Goal: Communication & Community: Answer question/provide support

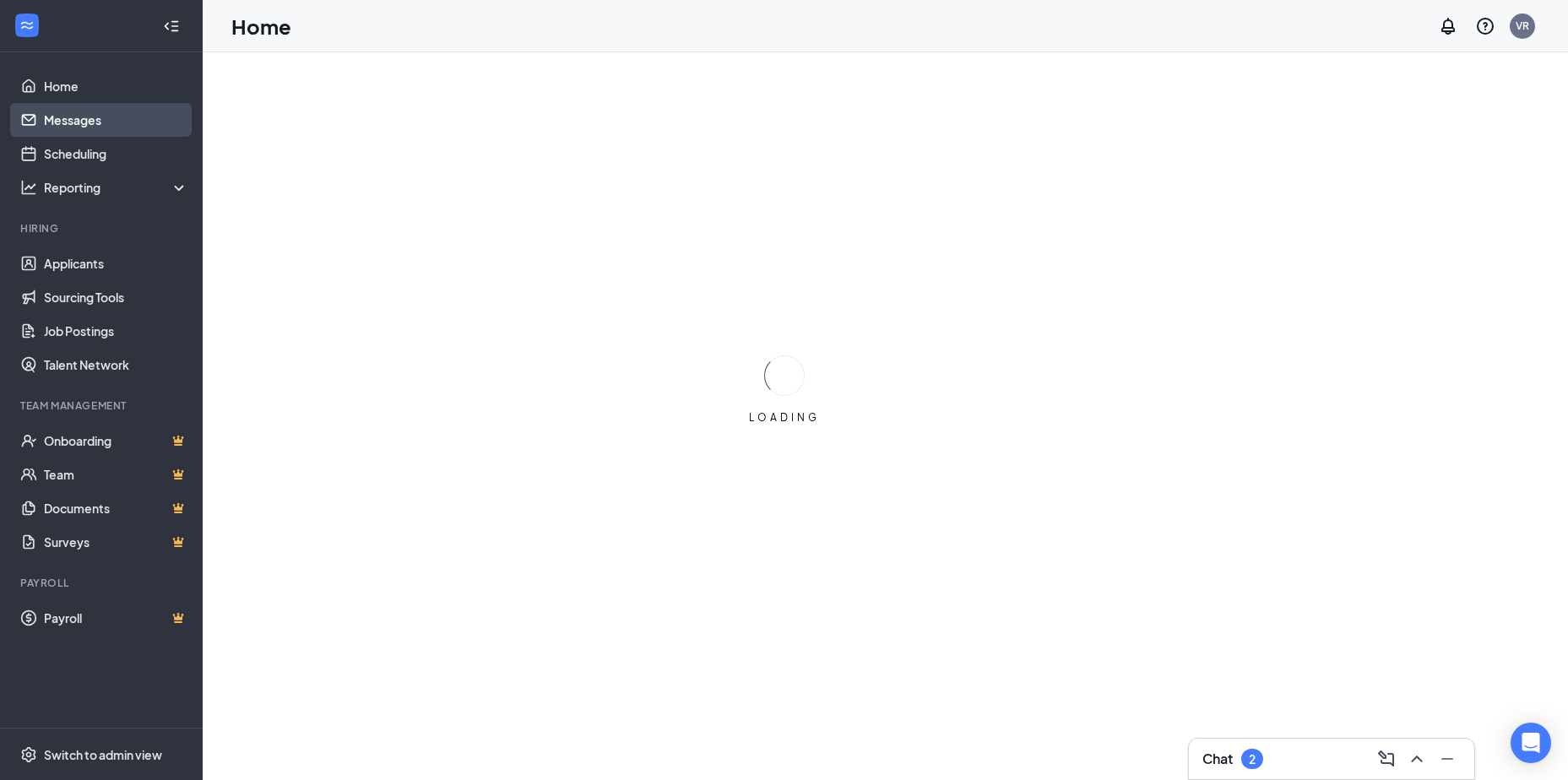
click at [94, 123] on link "Messages" at bounding box center [116, 120] width 144 height 34
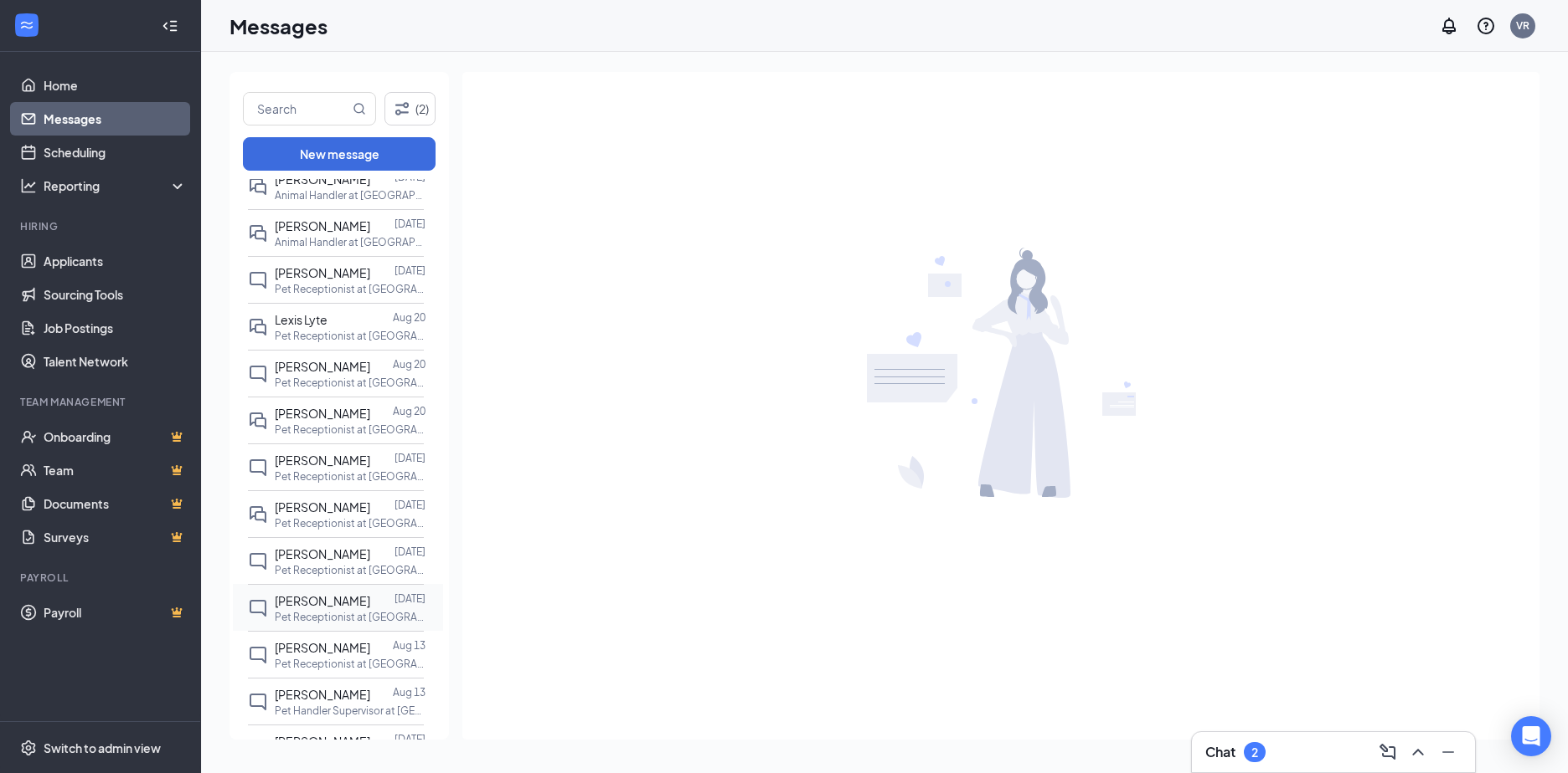
scroll to position [586, 0]
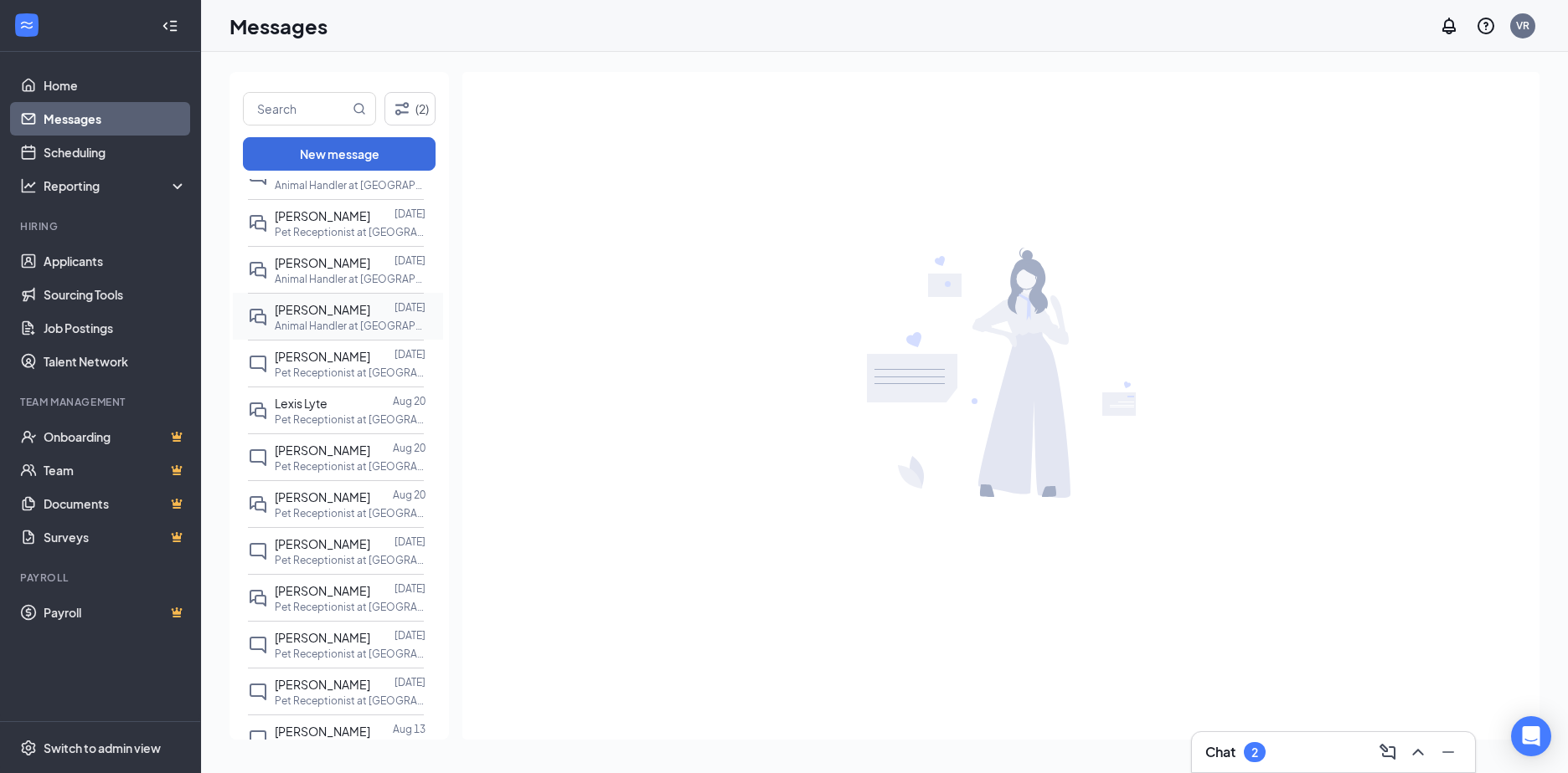
click at [335, 319] on div "[PERSON_NAME]" at bounding box center [322, 310] width 95 height 19
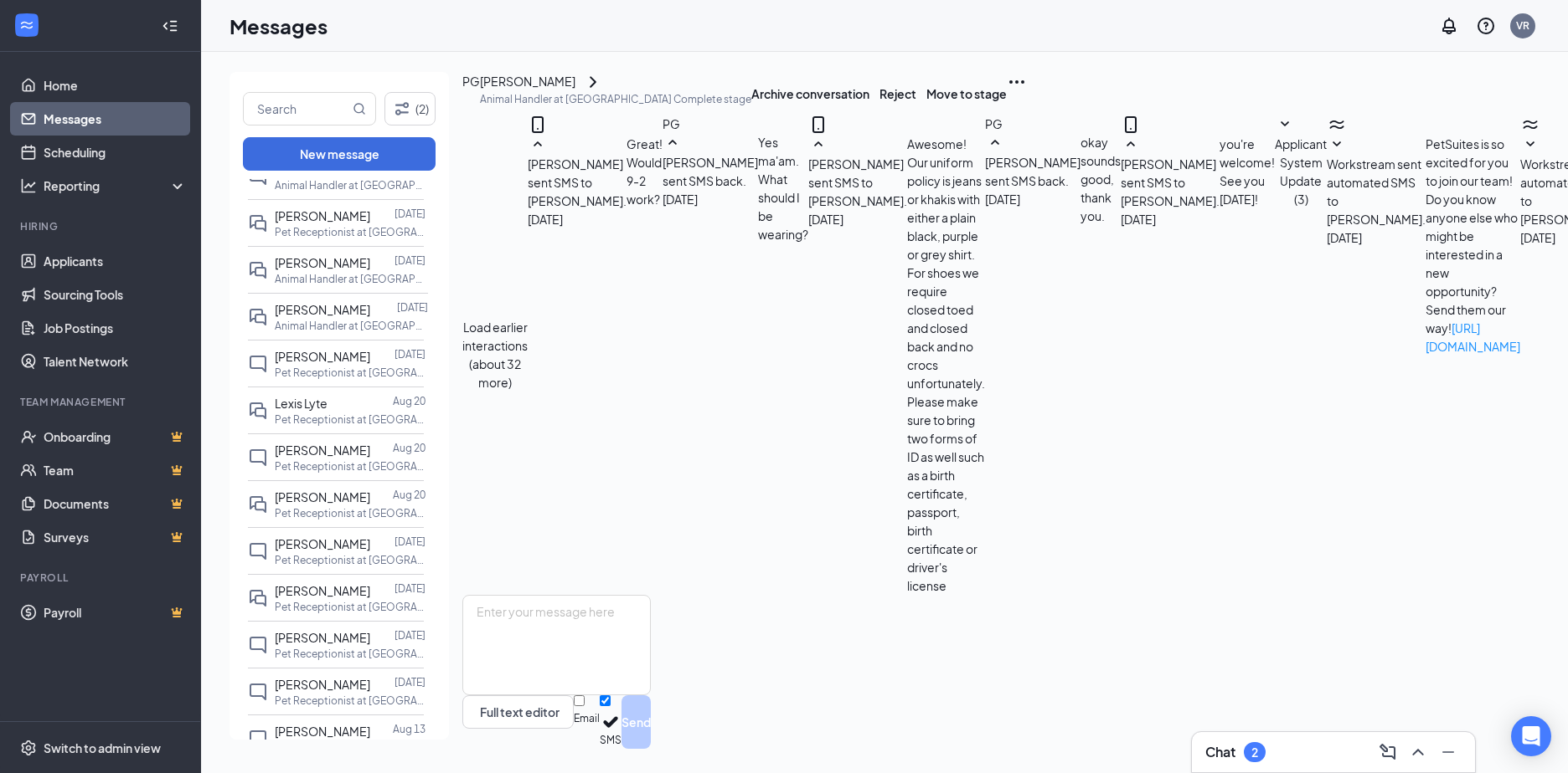
click at [528, 318] on button "Load earlier interactions (about 32 more)" at bounding box center [495, 354] width 65 height 73
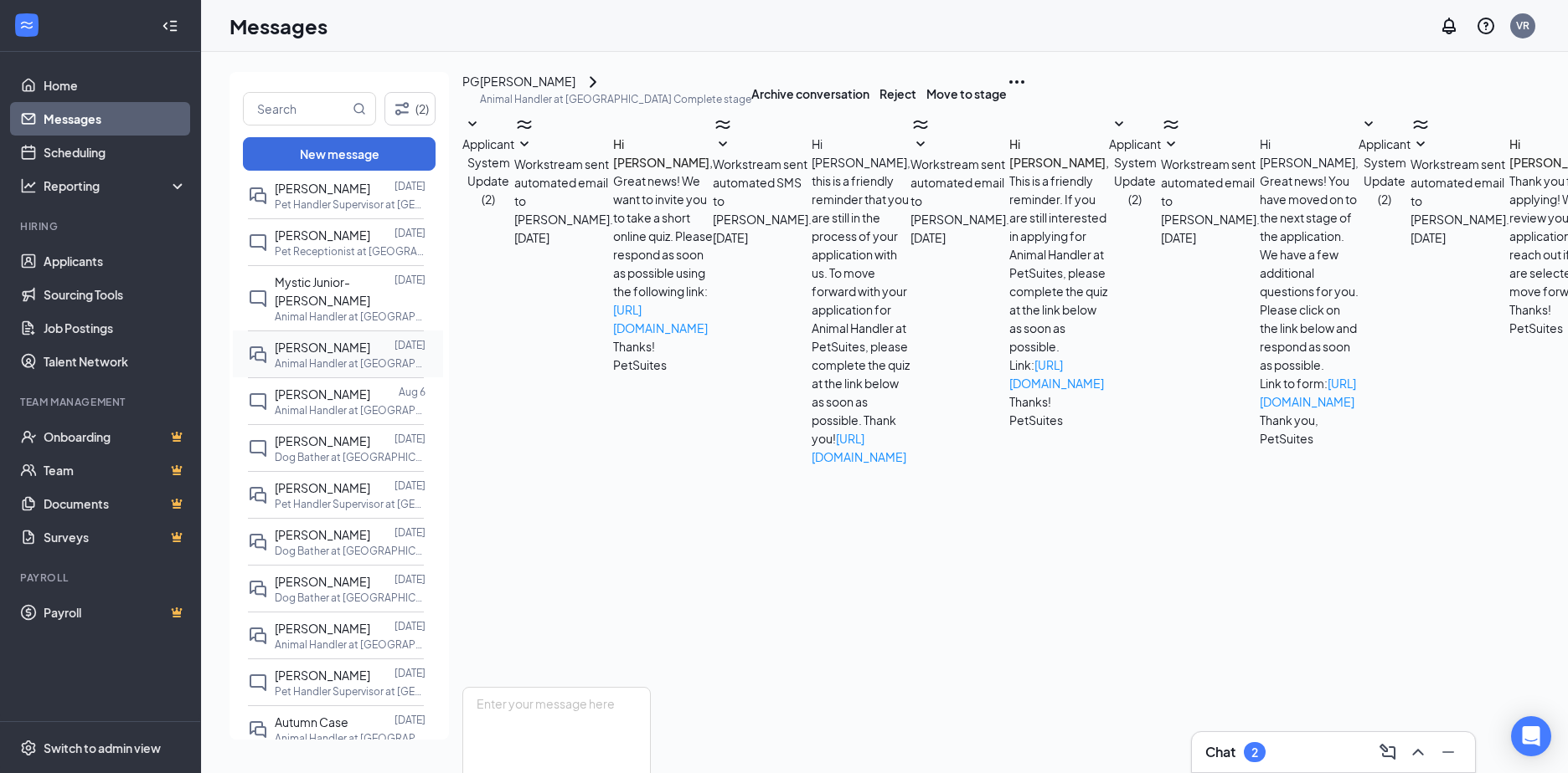
scroll to position [1256, 0]
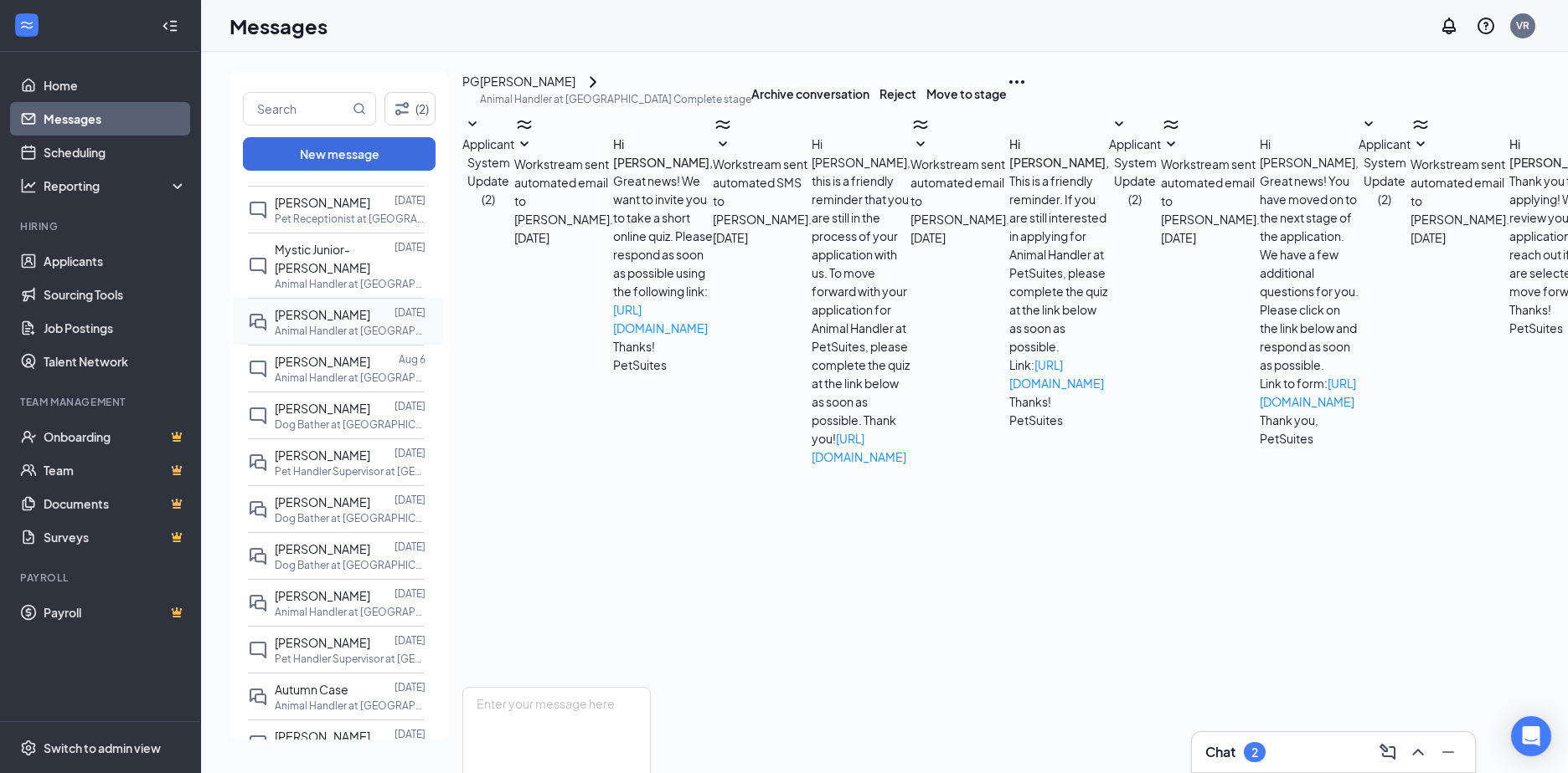
click at [318, 338] on p "Animal Handler at [GEOGRAPHIC_DATA]" at bounding box center [350, 331] width 151 height 14
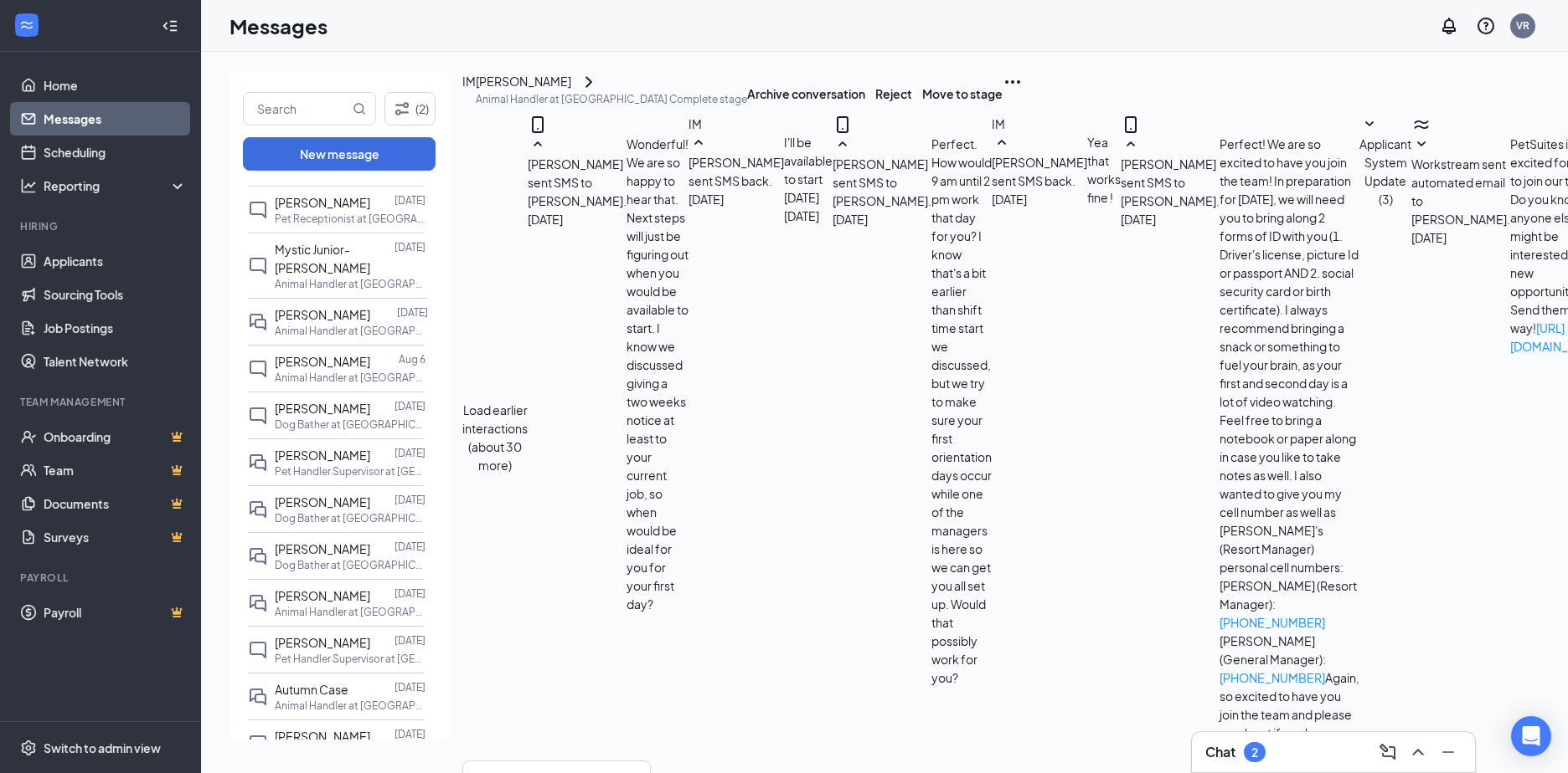
scroll to position [396, 0]
drag, startPoint x: 754, startPoint y: 277, endPoint x: 1404, endPoint y: 450, distance: 672.6
click at [1360, 450] on div "[PERSON_NAME] sent SMS to [PERSON_NAME]. [DATE] Perfect! We are so excited to h…" at bounding box center [1240, 448] width 238 height 627
copy span "Perfect! We are so excited to have you join the team! In preparation for [DATE]…"
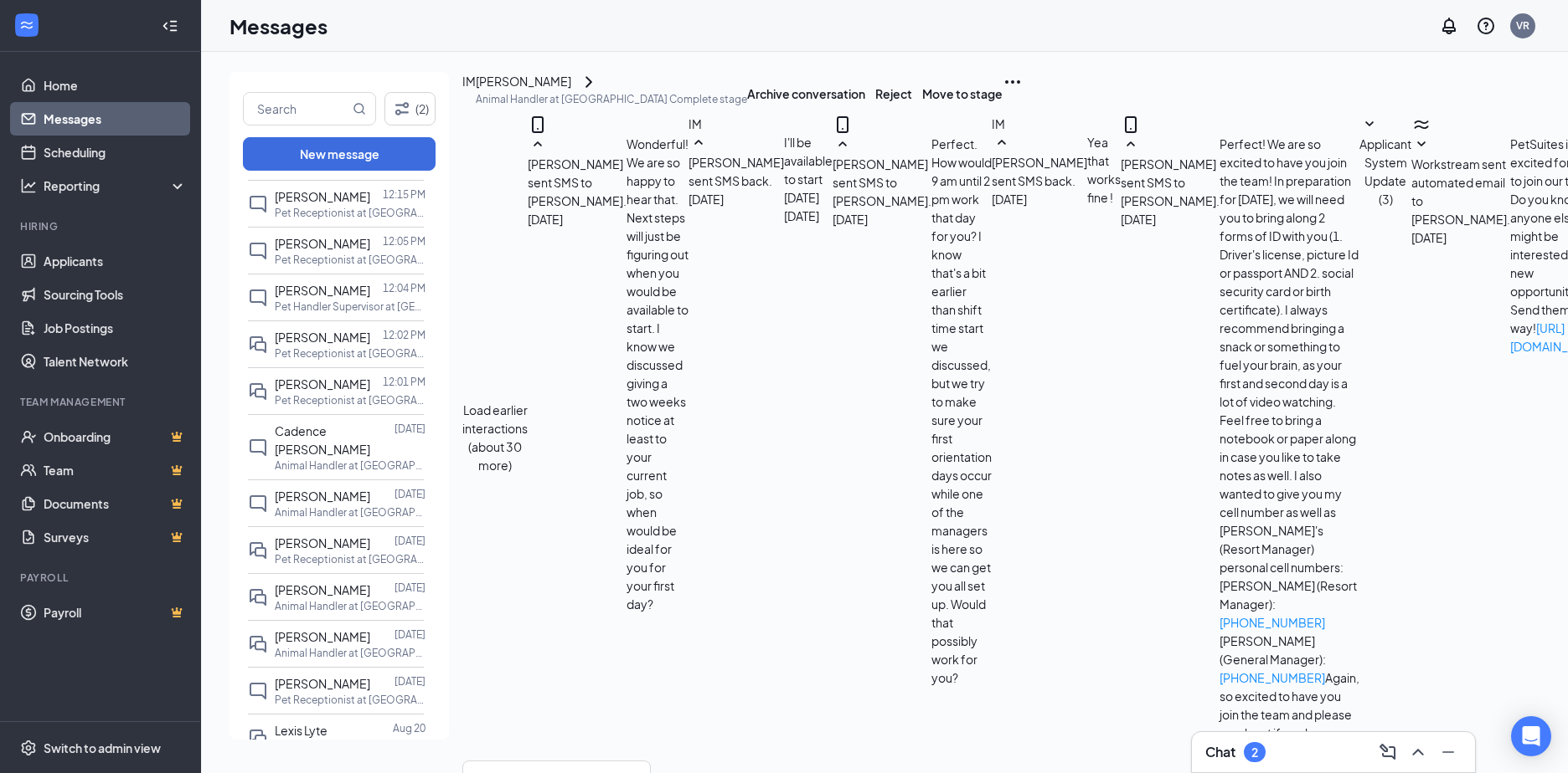
scroll to position [0, 0]
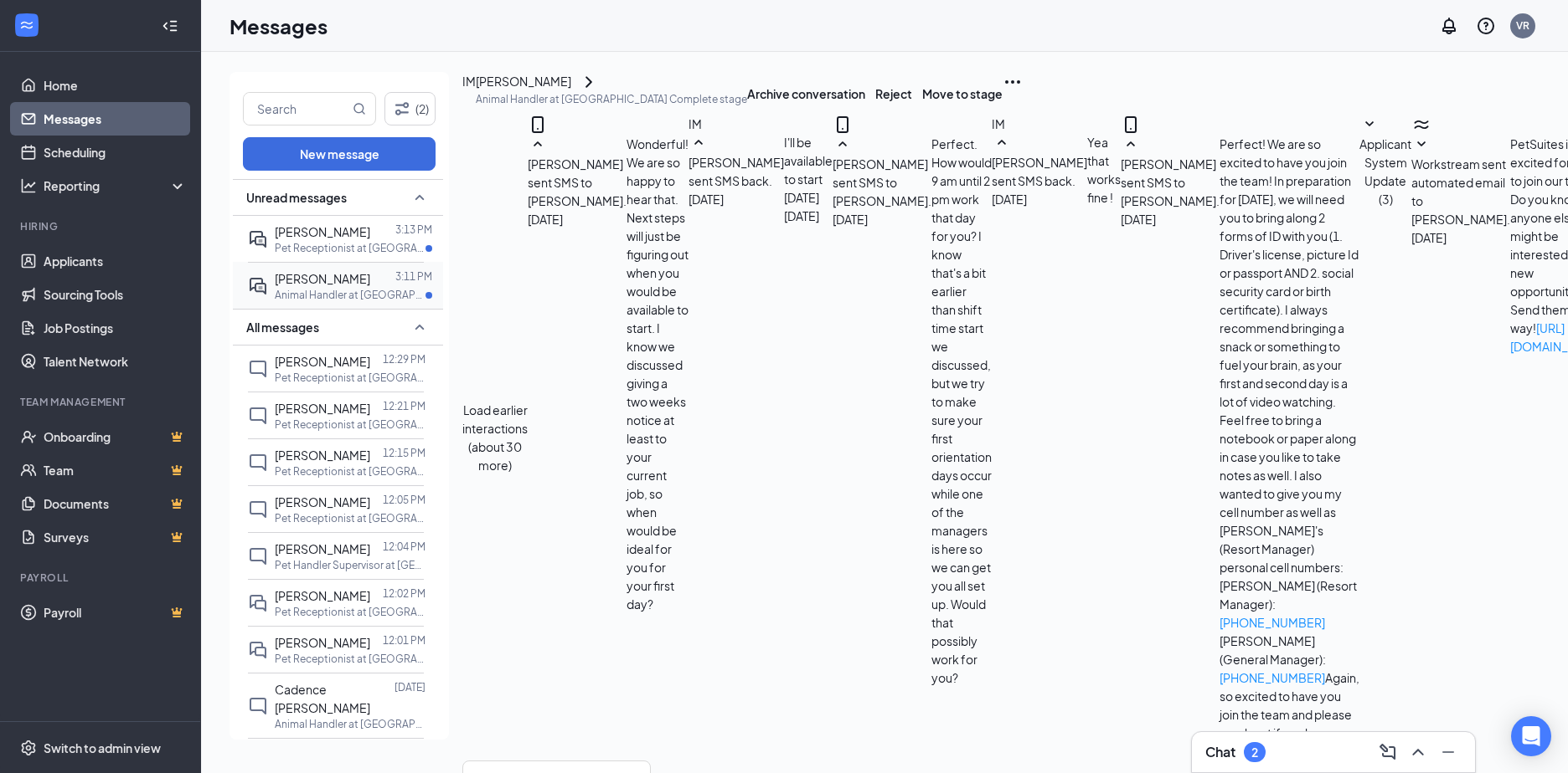
click at [314, 287] on div "[PERSON_NAME]" at bounding box center [322, 278] width 95 height 19
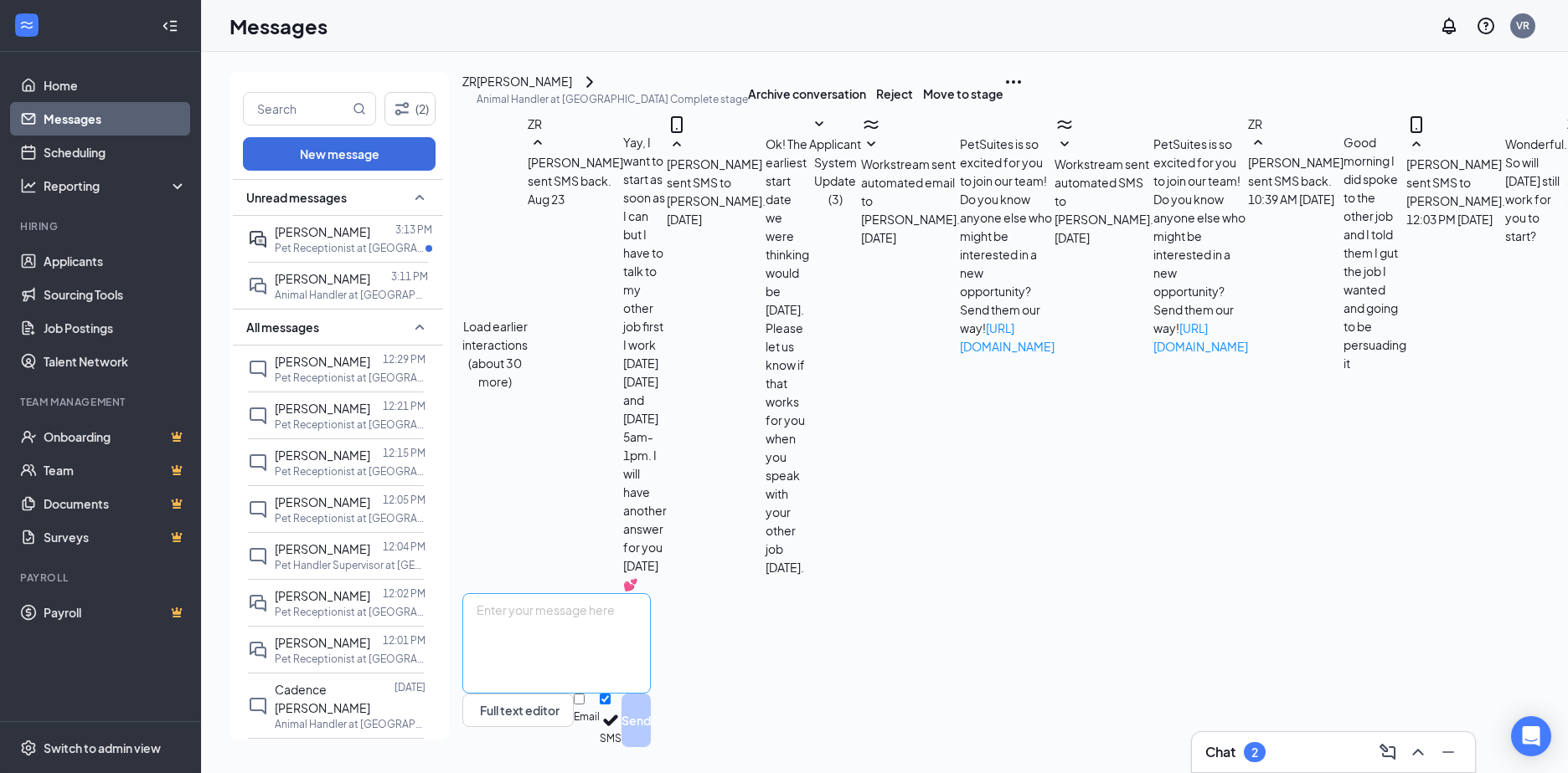
scroll to position [296, 0]
click at [621, 610] on textarea at bounding box center [556, 644] width 188 height 101
paste textarea "Perfect! We are so excited to have you join the team! In preparation for [DATE]…"
click at [552, 604] on textarea "Perfect! We are so excited to have you join the team! In preparation for [DATE]…" at bounding box center [556, 644] width 188 height 101
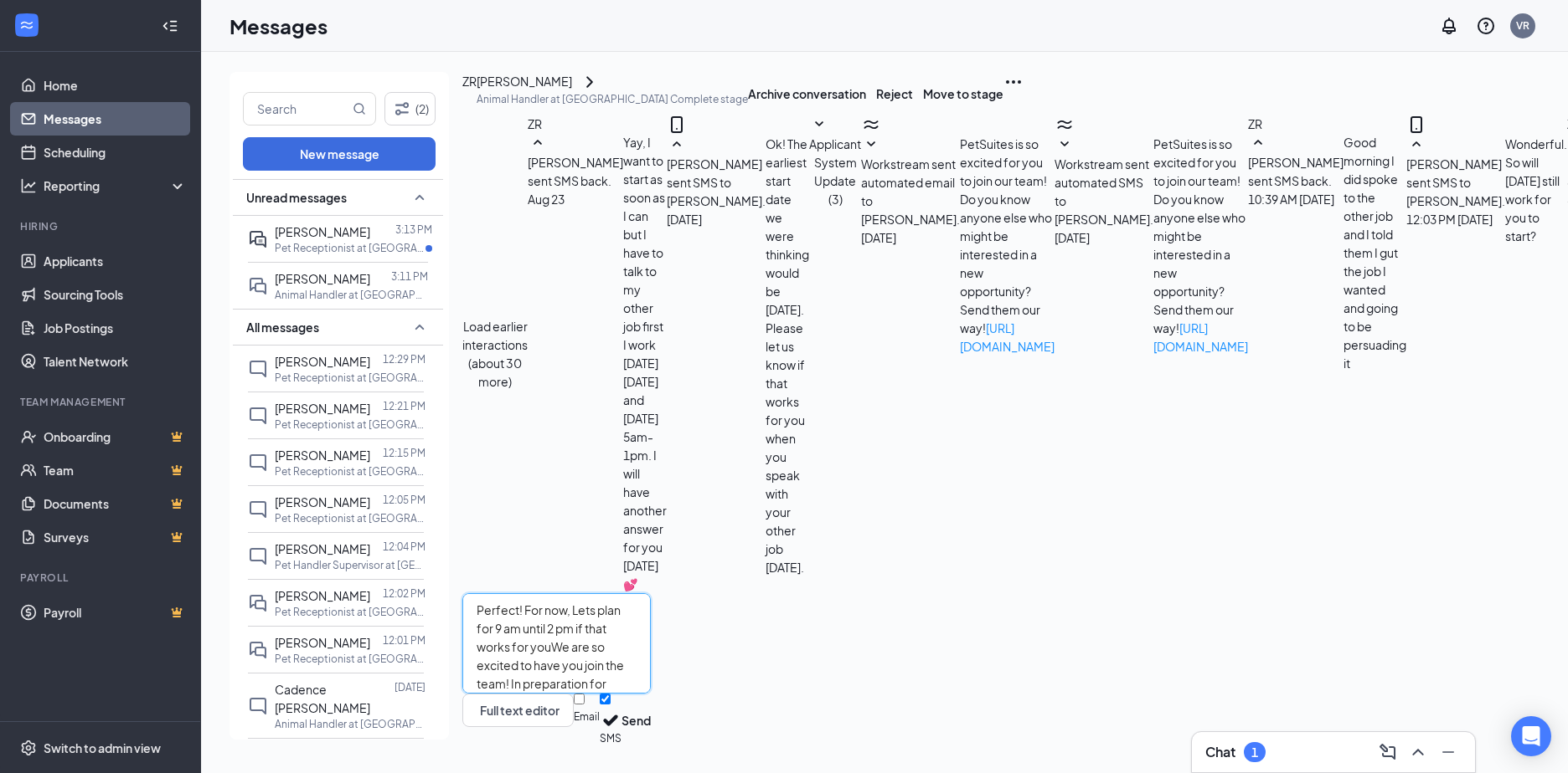
click at [605, 608] on textarea "Perfect! For now, Lets plan for 9 am until 2 pm if that works for youWe are so …" at bounding box center [556, 644] width 188 height 101
drag, startPoint x: 748, startPoint y: 600, endPoint x: 856, endPoint y: 603, distance: 108.0
click at [651, 603] on textarea "Perfect! For now, lets plan for 9 am until 2 pm if that works for youWe are so …" at bounding box center [556, 644] width 188 height 101
drag, startPoint x: 592, startPoint y: 620, endPoint x: 828, endPoint y: 620, distance: 236.0
click at [651, 620] on textarea "Perfect! For now, lets plan for 9 am until 2 pm on 9/9. We do have some other f…" at bounding box center [556, 644] width 188 height 101
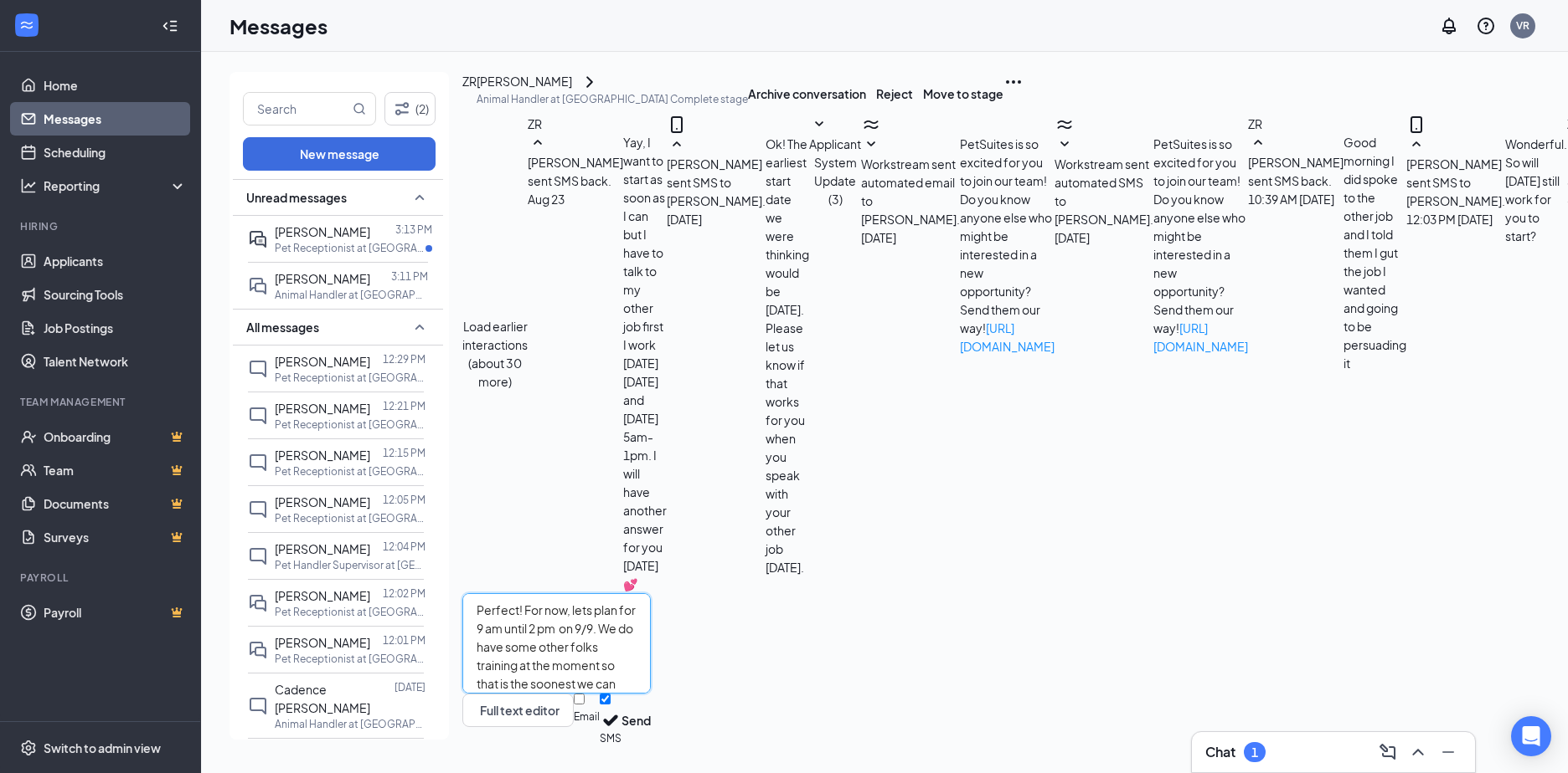
click at [547, 621] on textarea "Perfect! For now, lets plan for 9 am until 2 pm on 9/9. We do have some other f…" at bounding box center [556, 644] width 188 height 101
click at [607, 616] on textarea "Perfect! For now, lets plan for 9 am until 2 pm on 9/9. We do have some other f…" at bounding box center [556, 644] width 188 height 101
drag, startPoint x: 692, startPoint y: 616, endPoint x: 781, endPoint y: 616, distance: 89.0
click at [651, 616] on textarea "Perfect! For now, lets plan for 9 am until 2 pm on 9/9. We do have some other f…" at bounding box center [556, 644] width 188 height 101
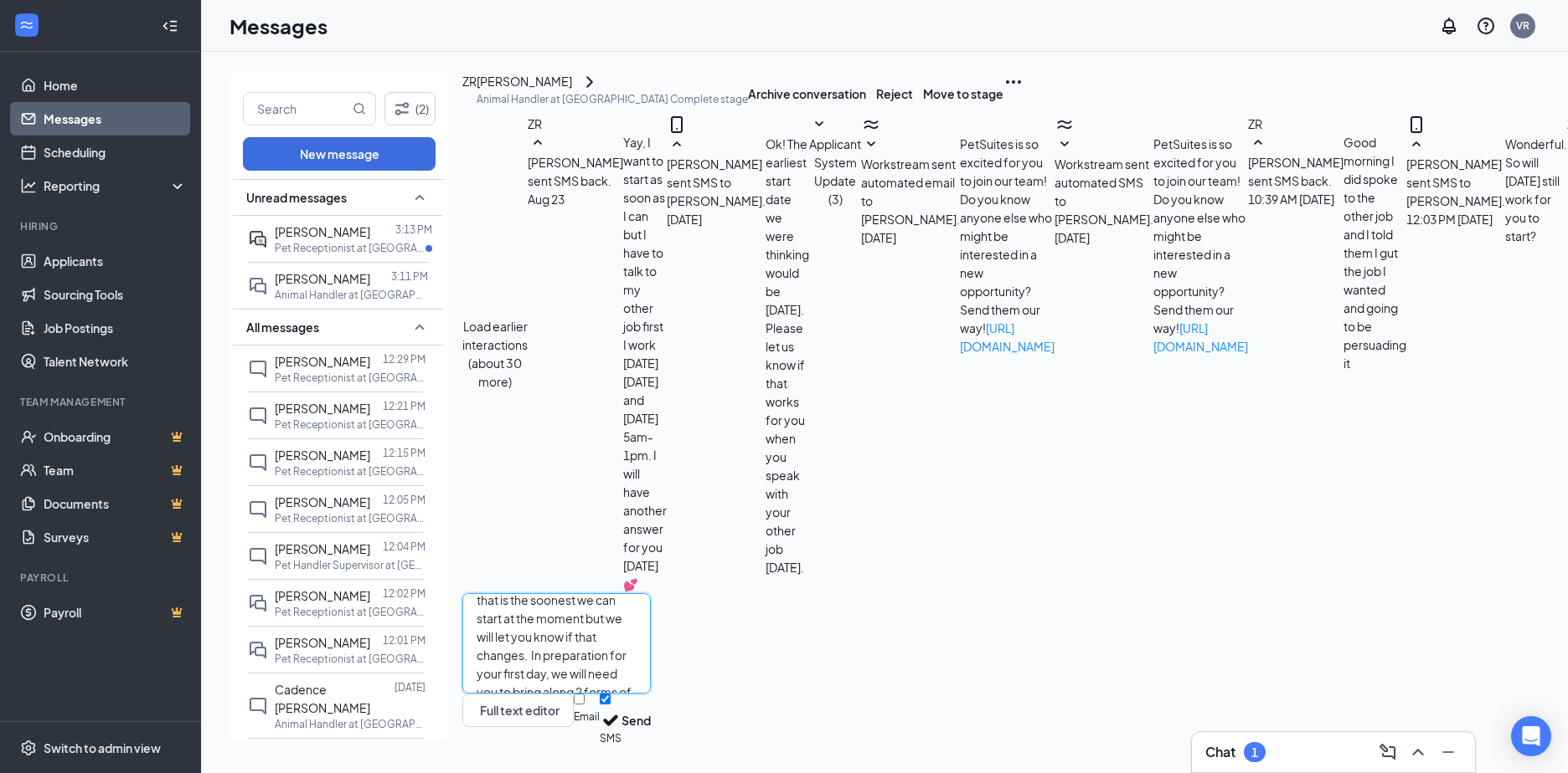
drag, startPoint x: 1035, startPoint y: 663, endPoint x: 1136, endPoint y: 662, distance: 101.0
click at [651, 662] on textarea "Perfect! For now, lets plan for 9 am until 2 pm on 9/9. We do have some other f…" at bounding box center [556, 644] width 188 height 101
type textarea "Perfect! For now, lets plan for 9 am until 2 pm on 9/9. We do have some other f…"
click at [651, 703] on button "Send" at bounding box center [636, 720] width 29 height 54
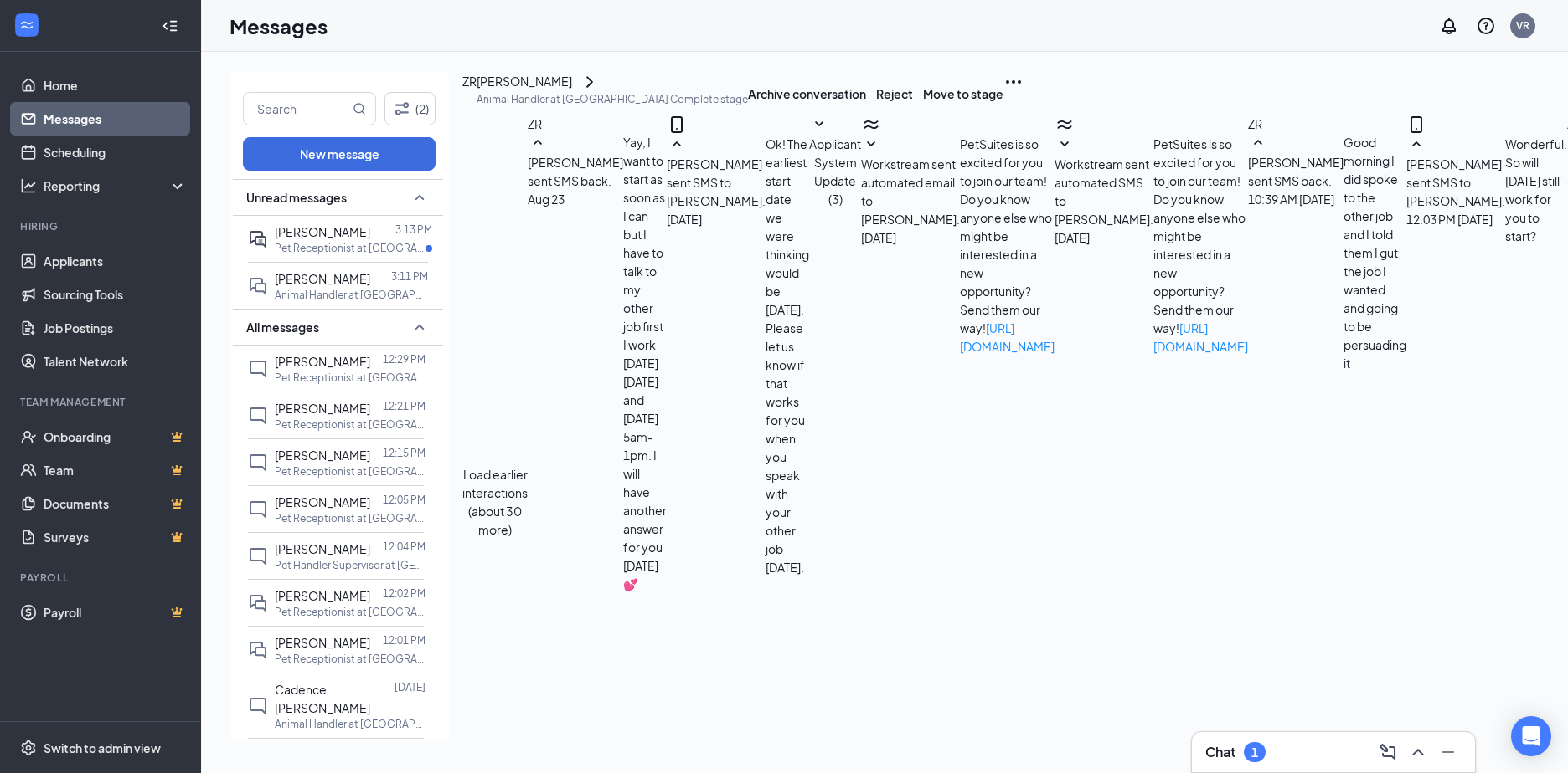
scroll to position [589, 0]
click at [329, 248] on div "[DATE] 3:11 PM" at bounding box center [368, 241] width 79 height 19
click at [273, 242] on div "[PERSON_NAME] 3:13 PM Pet Receptionist at [GEOGRAPHIC_DATA]" at bounding box center [335, 239] width 176 height 46
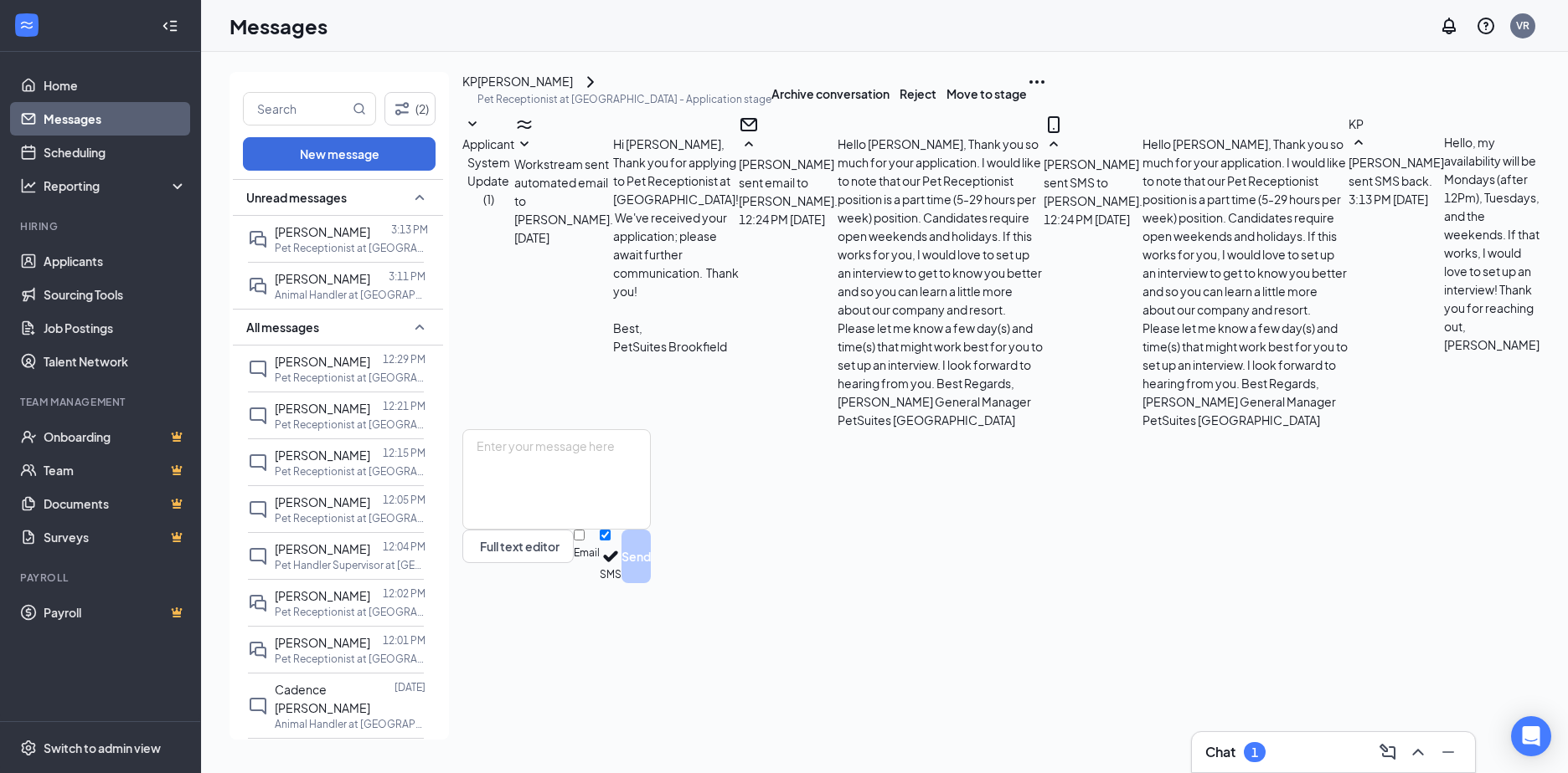
scroll to position [460, 0]
click at [600, 92] on icon "ChevronRight" at bounding box center [590, 82] width 20 height 20
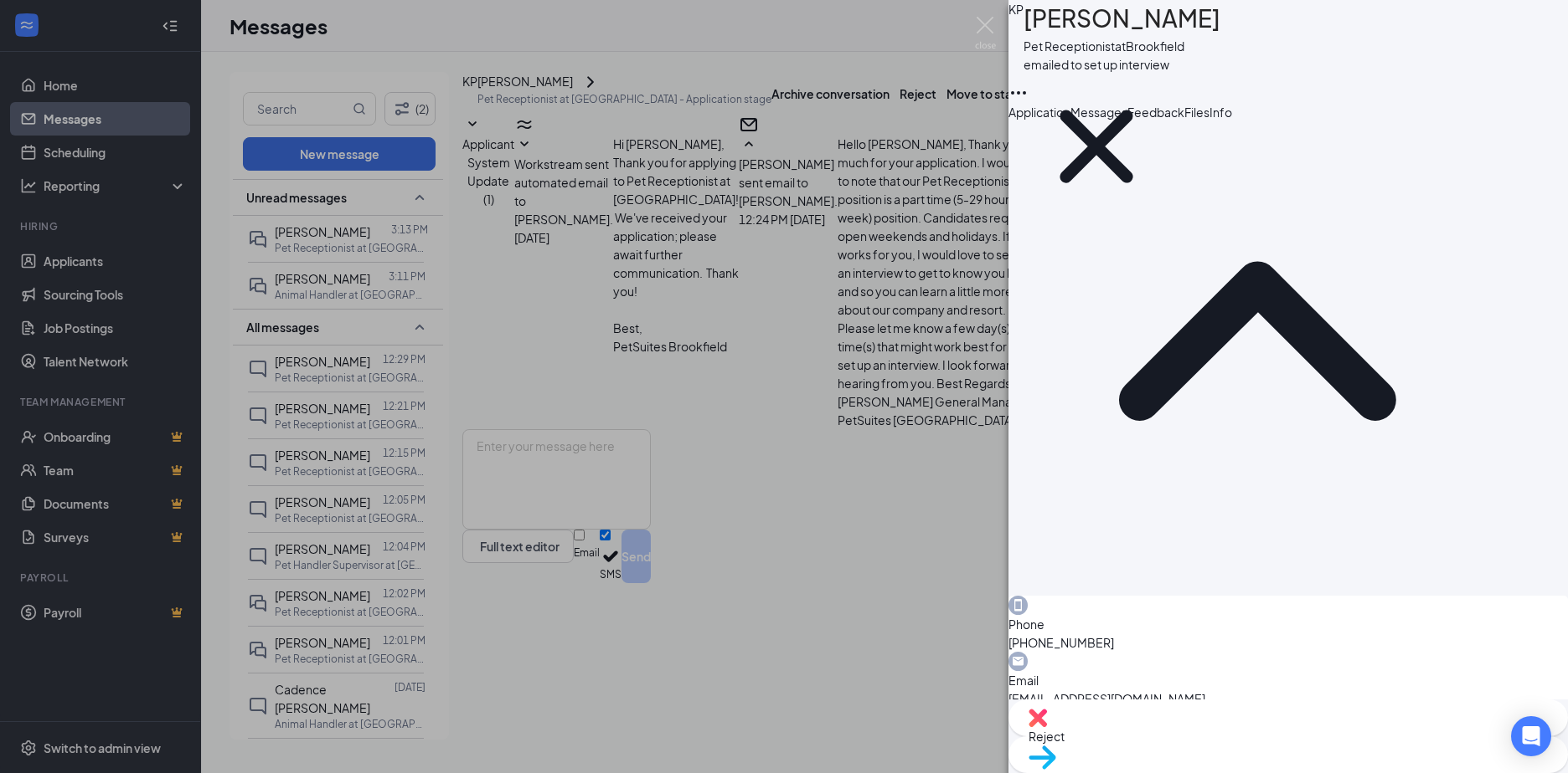
scroll to position [84, 0]
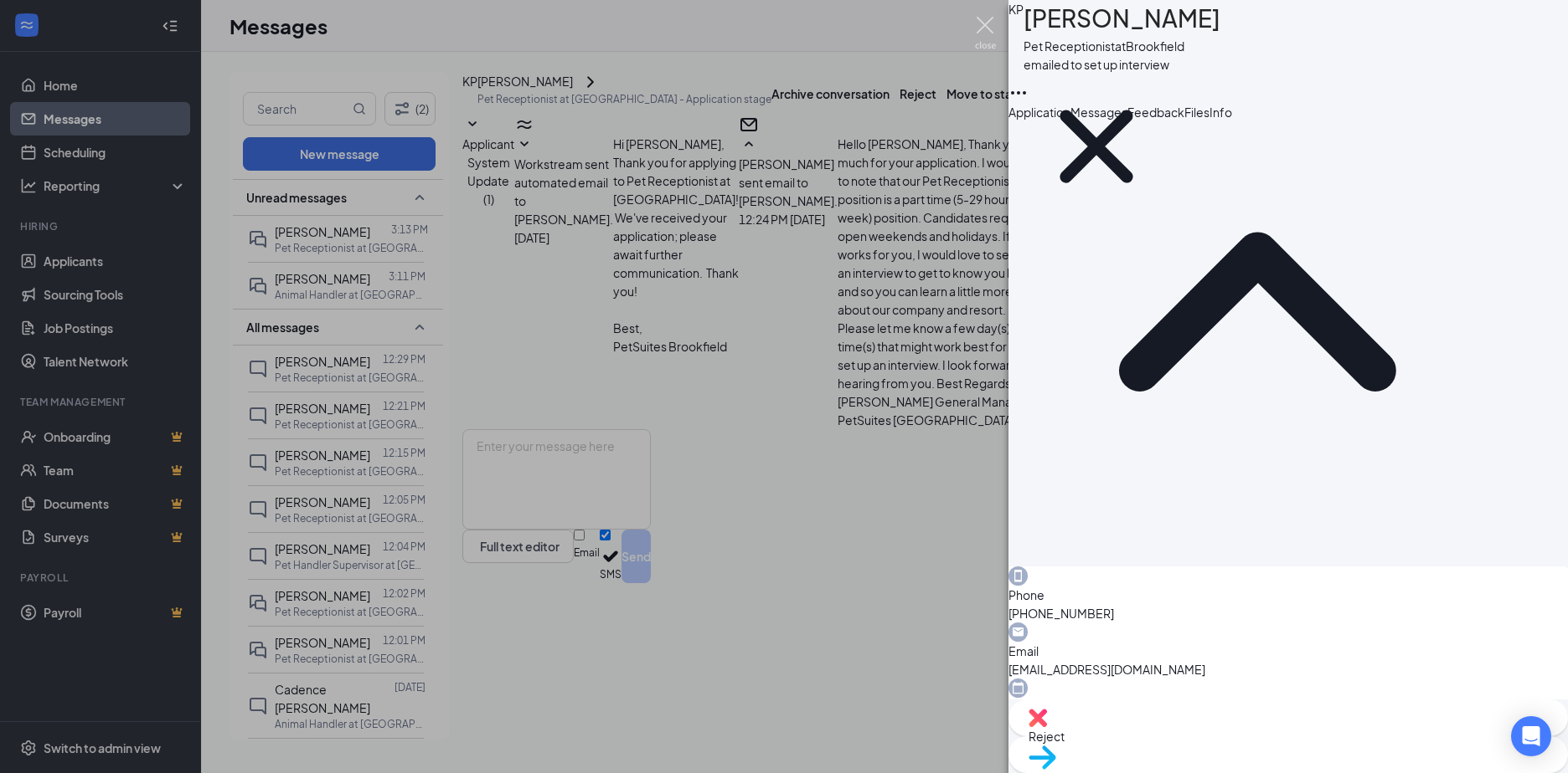
click at [989, 35] on img at bounding box center [985, 33] width 21 height 33
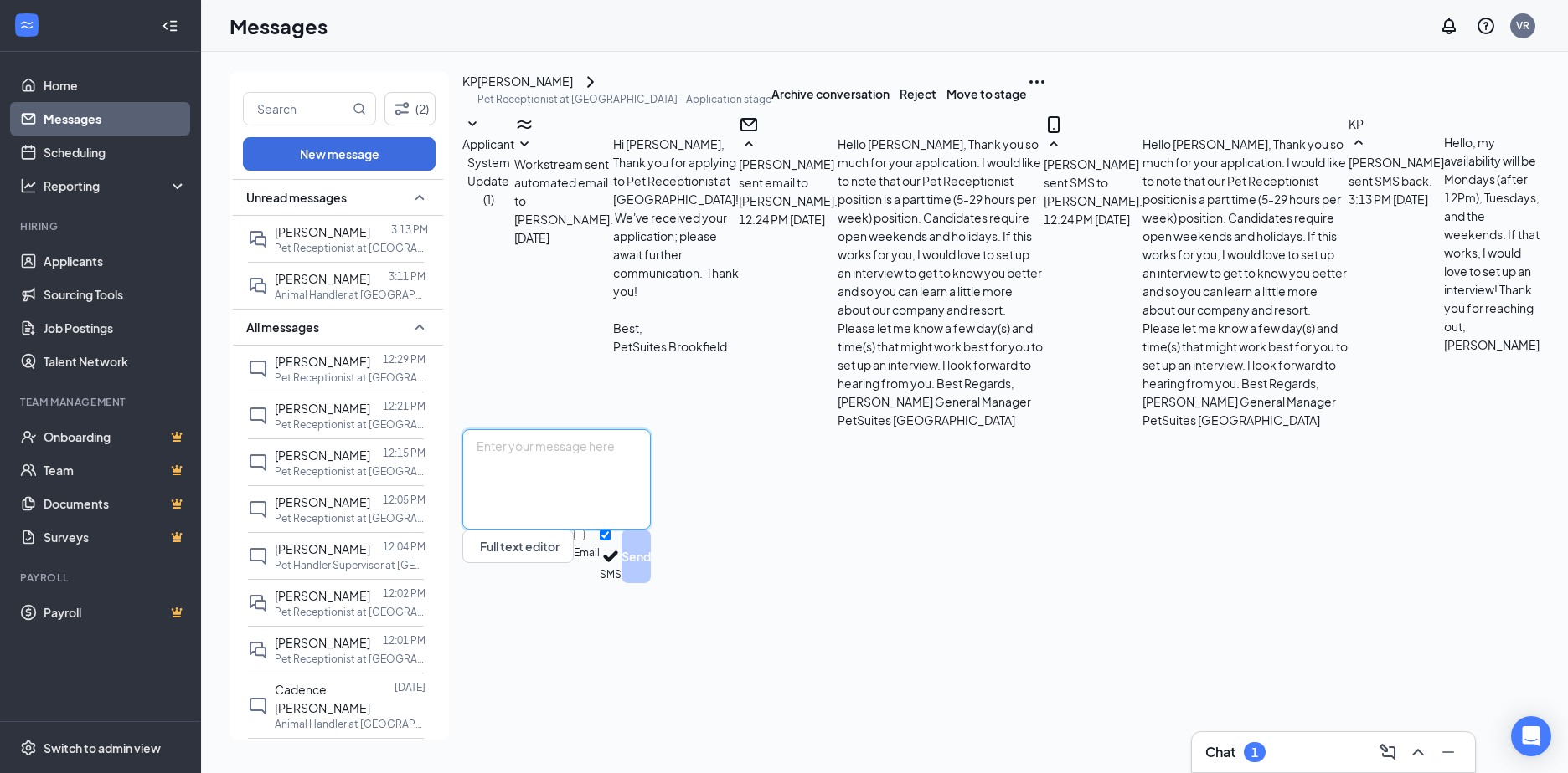
click at [620, 529] on textarea at bounding box center [556, 480] width 188 height 101
click at [651, 529] on textarea "That works. Were those the times you would be available for interviewing as wel…" at bounding box center [556, 480] width 188 height 101
type textarea "That works. Were those the times you would be available for interviewing as wel…"
click at [651, 583] on button "Send" at bounding box center [636, 556] width 29 height 54
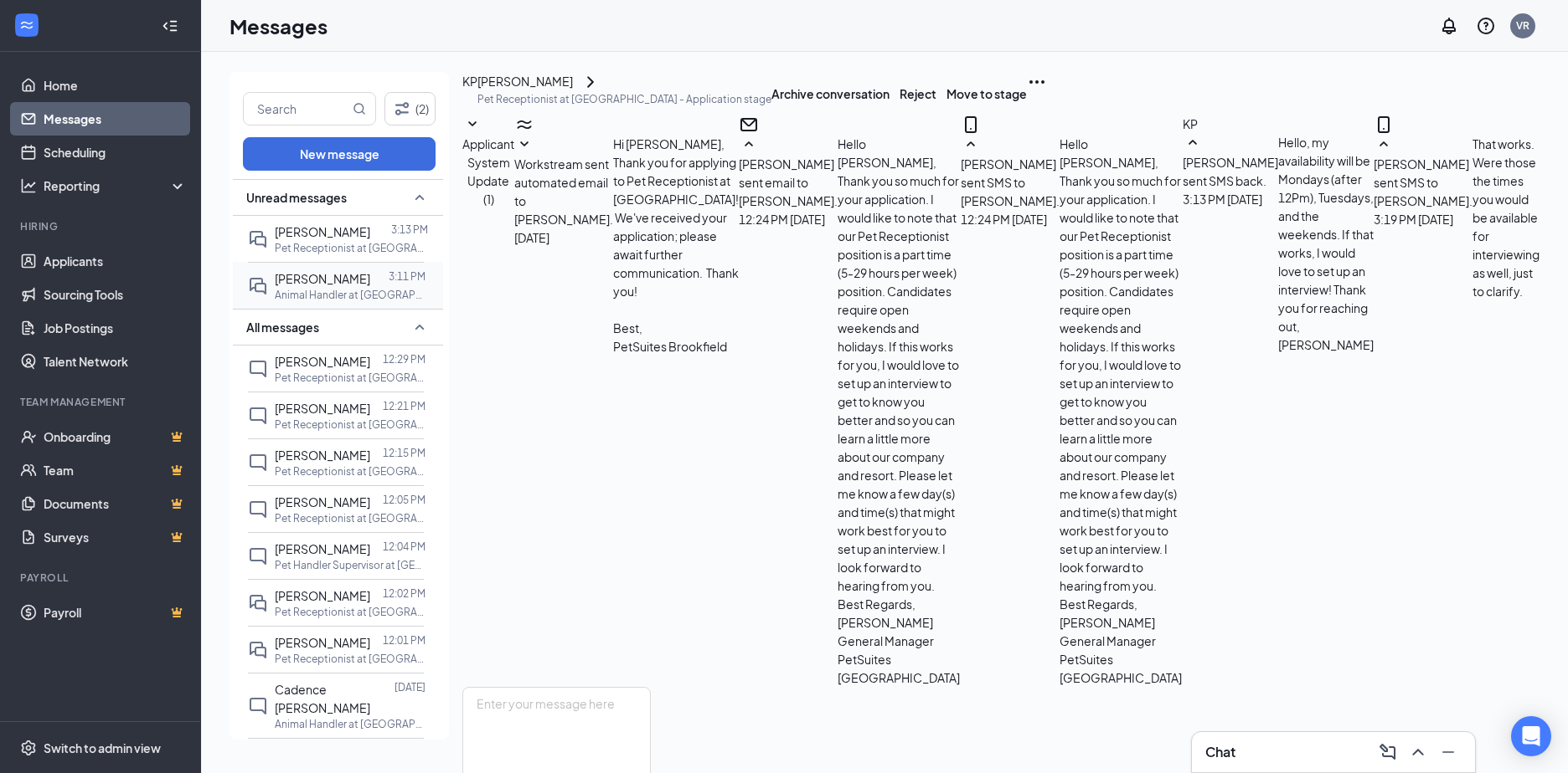
scroll to position [550, 0]
